Goal: Use online tool/utility: Utilize a website feature to perform a specific function

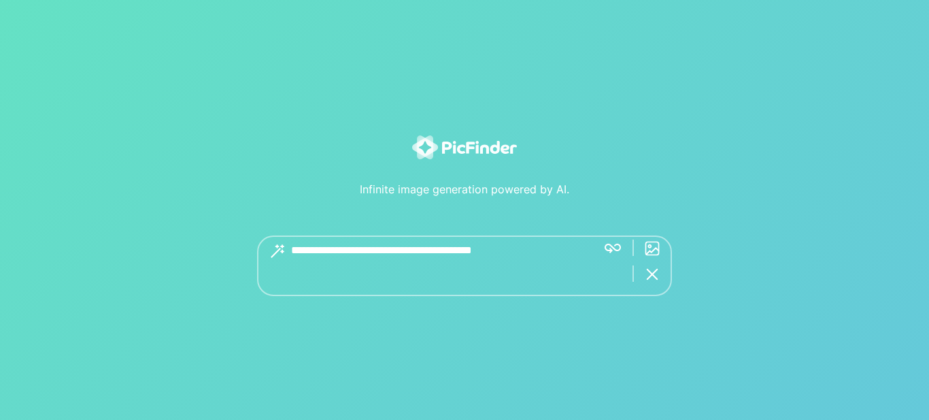
click at [308, 247] on textarea at bounding box center [438, 265] width 295 height 61
click at [292, 254] on textarea at bounding box center [438, 265] width 295 height 61
click at [292, 252] on textarea at bounding box center [438, 265] width 295 height 61
drag, startPoint x: 533, startPoint y: 248, endPoint x: 243, endPoint y: 265, distance: 290.2
click at [243, 265] on div "Infinite image generation powered by AI. Get great images with 5+ word descript…" at bounding box center [465, 215] width 844 height 161
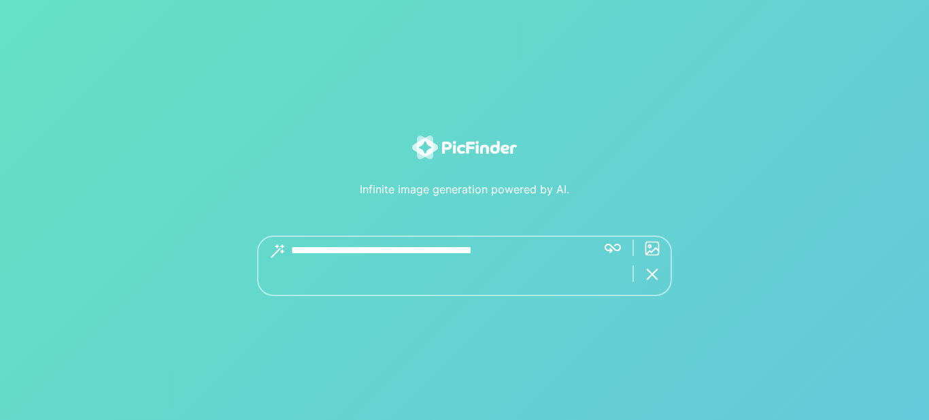
click at [307, 250] on textarea at bounding box center [438, 265] width 295 height 61
click at [414, 248] on textarea at bounding box center [438, 265] width 295 height 61
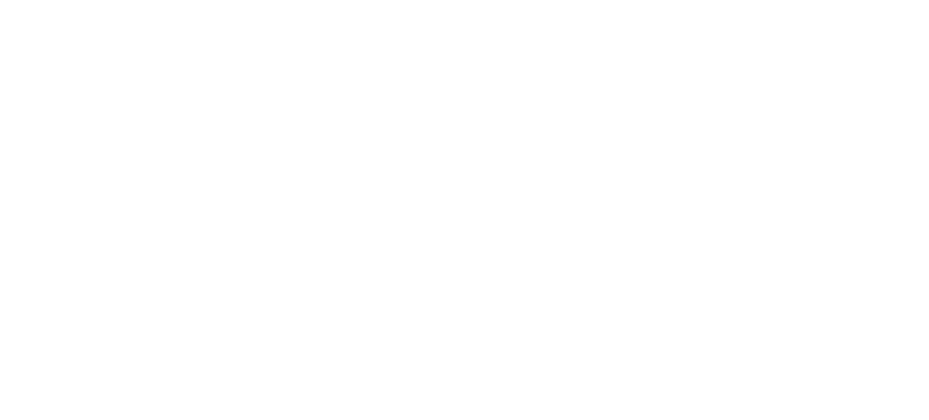
click at [651, 248] on body "×" at bounding box center [464, 210] width 929 height 420
